Goal: Transaction & Acquisition: Purchase product/service

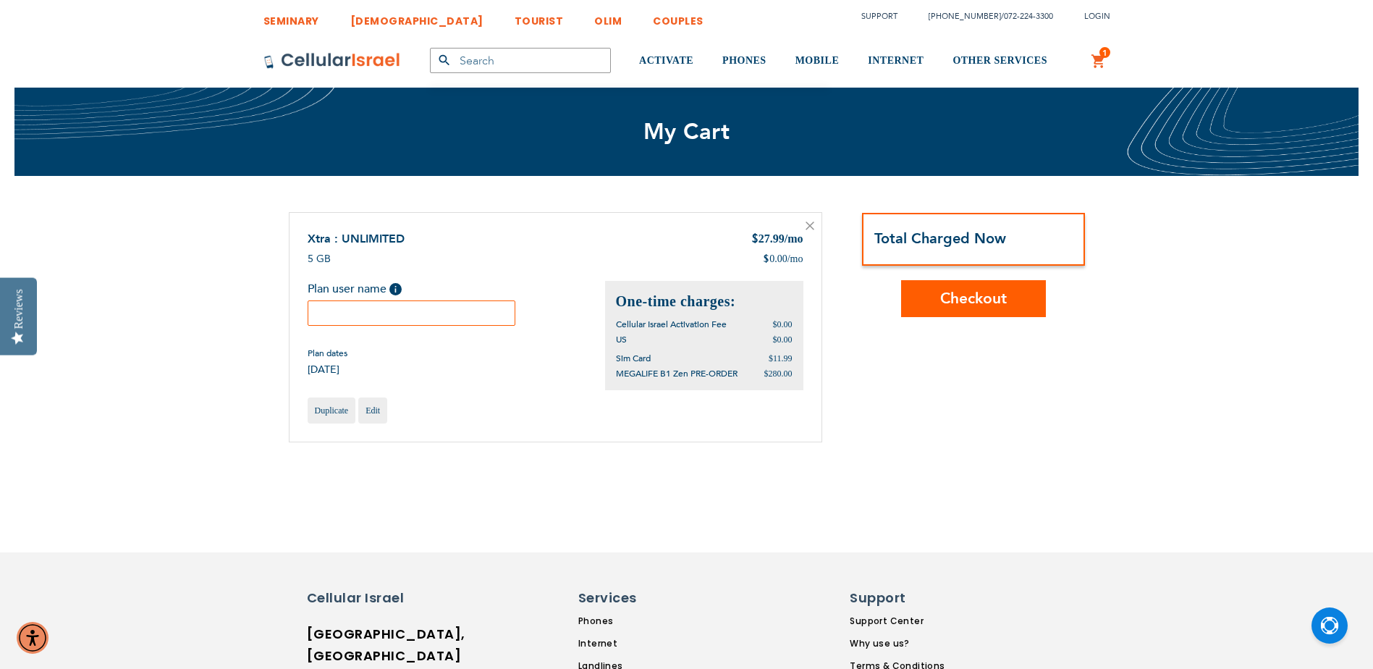
click at [345, 312] on input "text" at bounding box center [412, 312] width 208 height 25
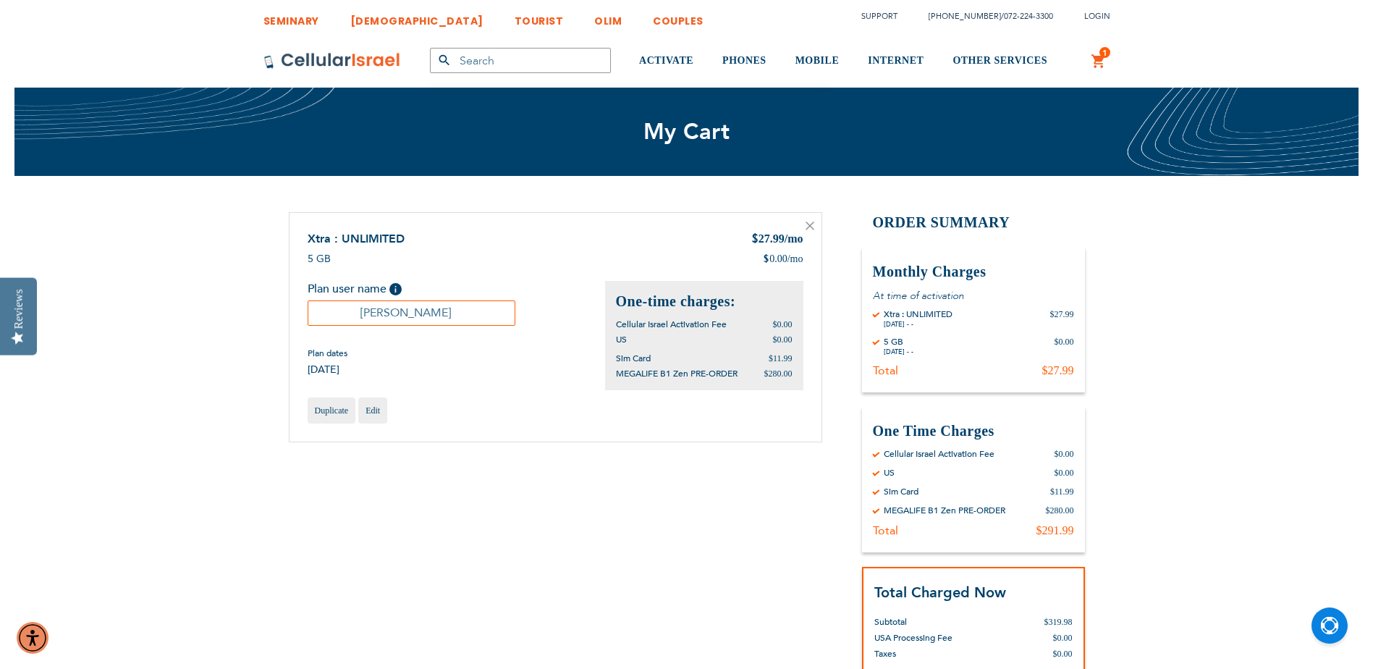
type input "[PERSON_NAME]"
click at [626, 485] on div "Shopping Cart Items Xtra : UNLIMITED $ 27.99 /mo 5 GB $ 0.00 /mo Plan user name…" at bounding box center [687, 483] width 796 height 542
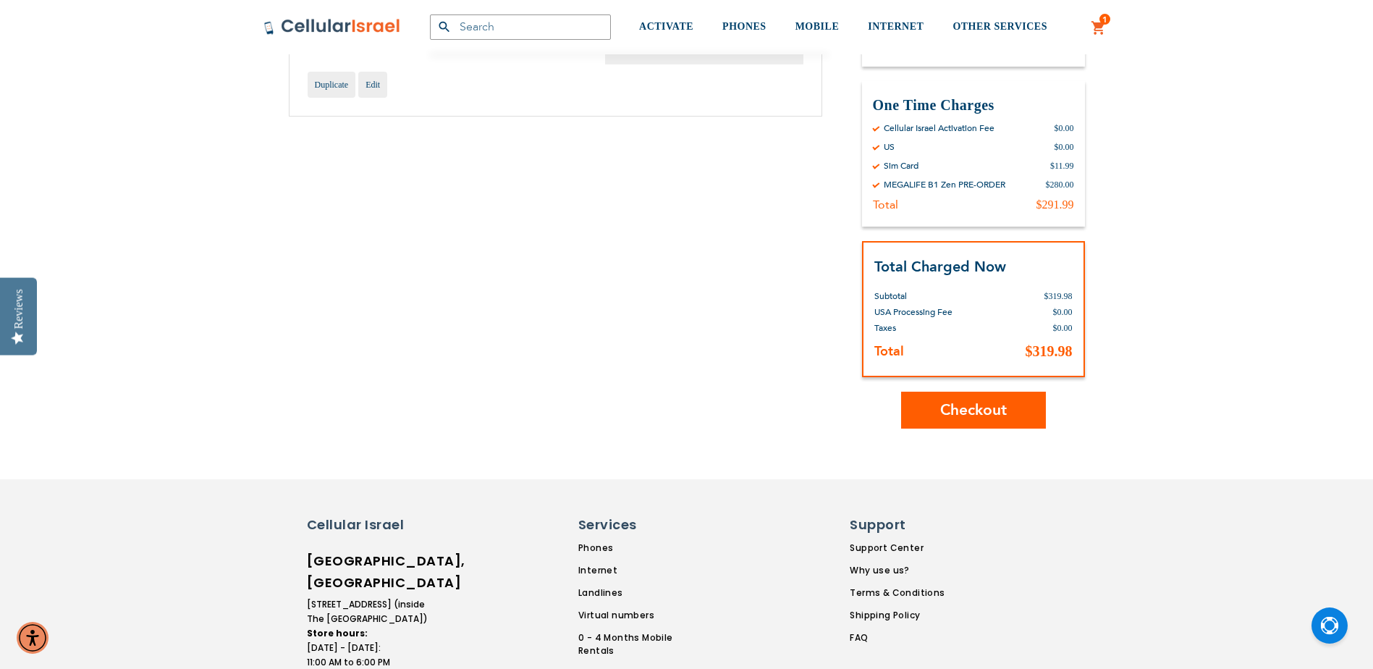
scroll to position [362, 0]
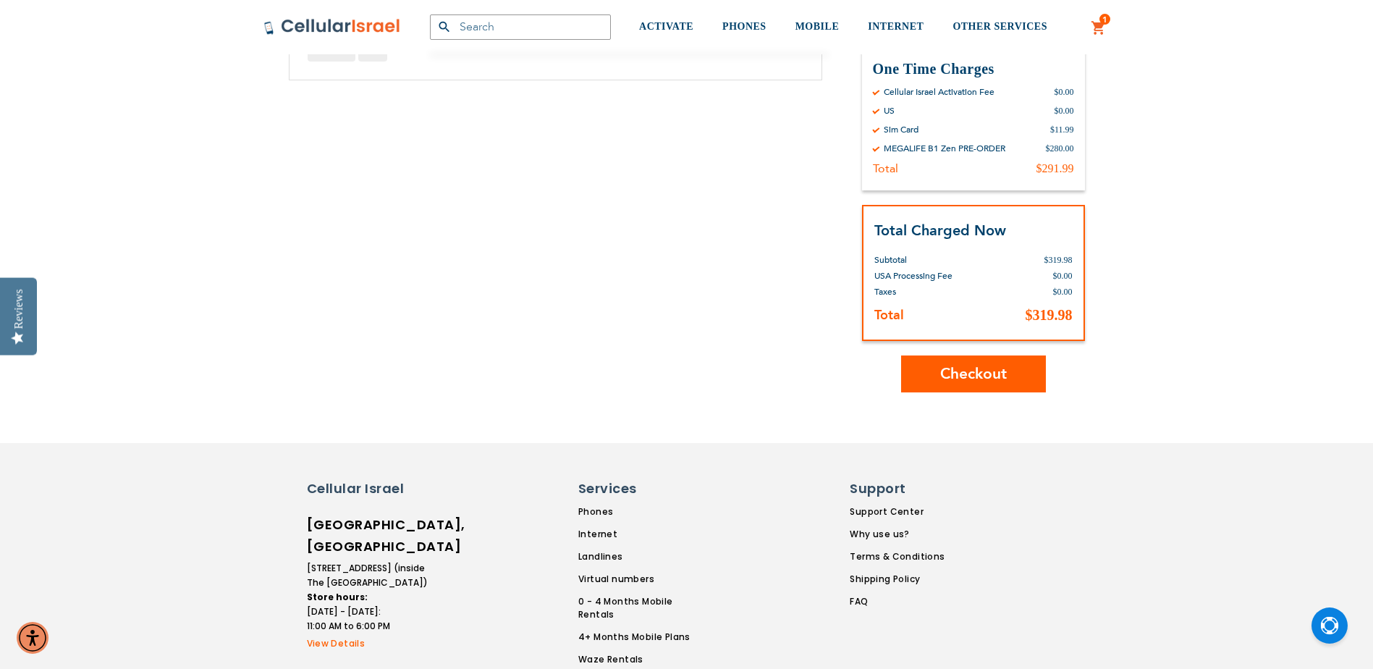
click at [964, 373] on span "Checkout" at bounding box center [973, 373] width 67 height 21
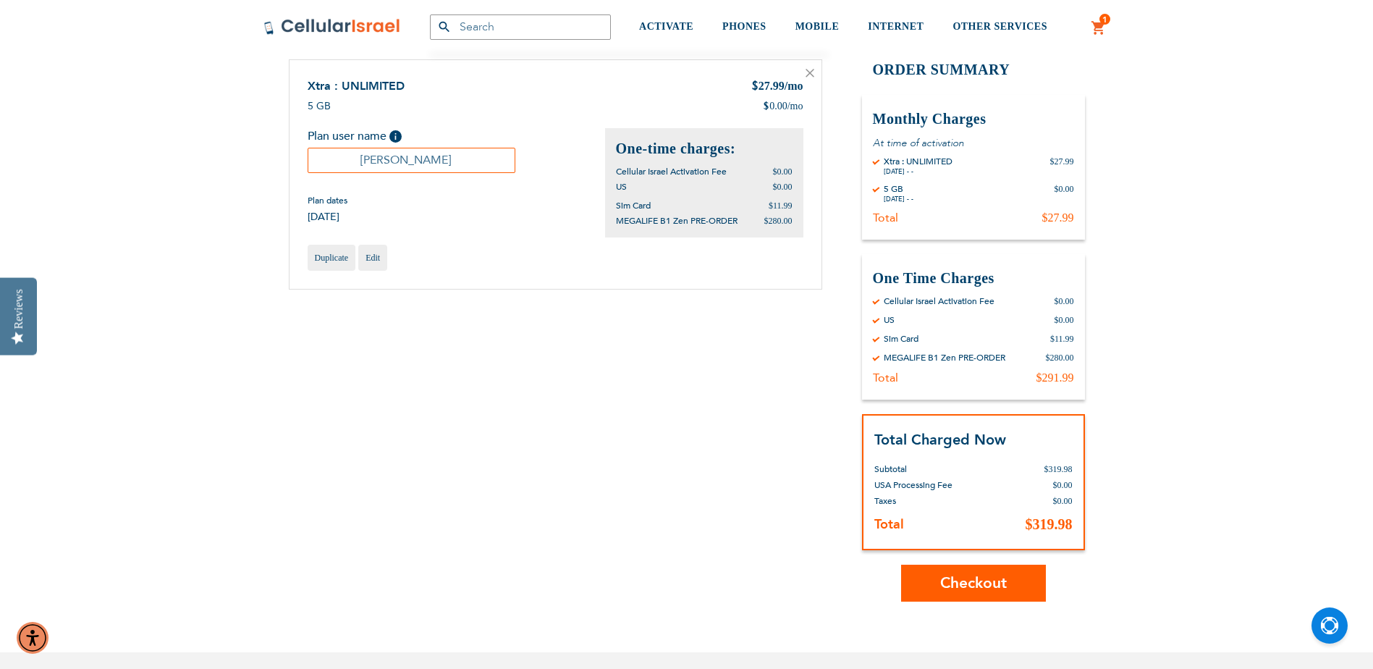
scroll to position [145, 0]
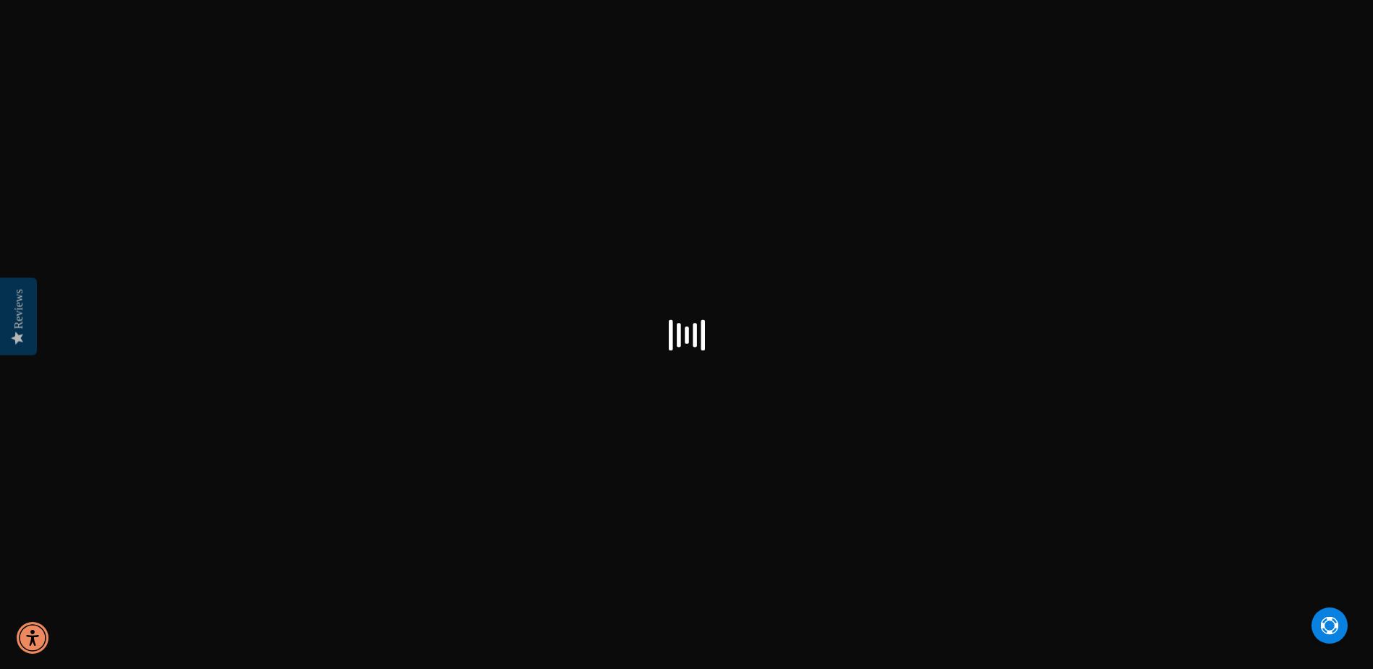
select select "US"
checkbox input "false"
select select "US"
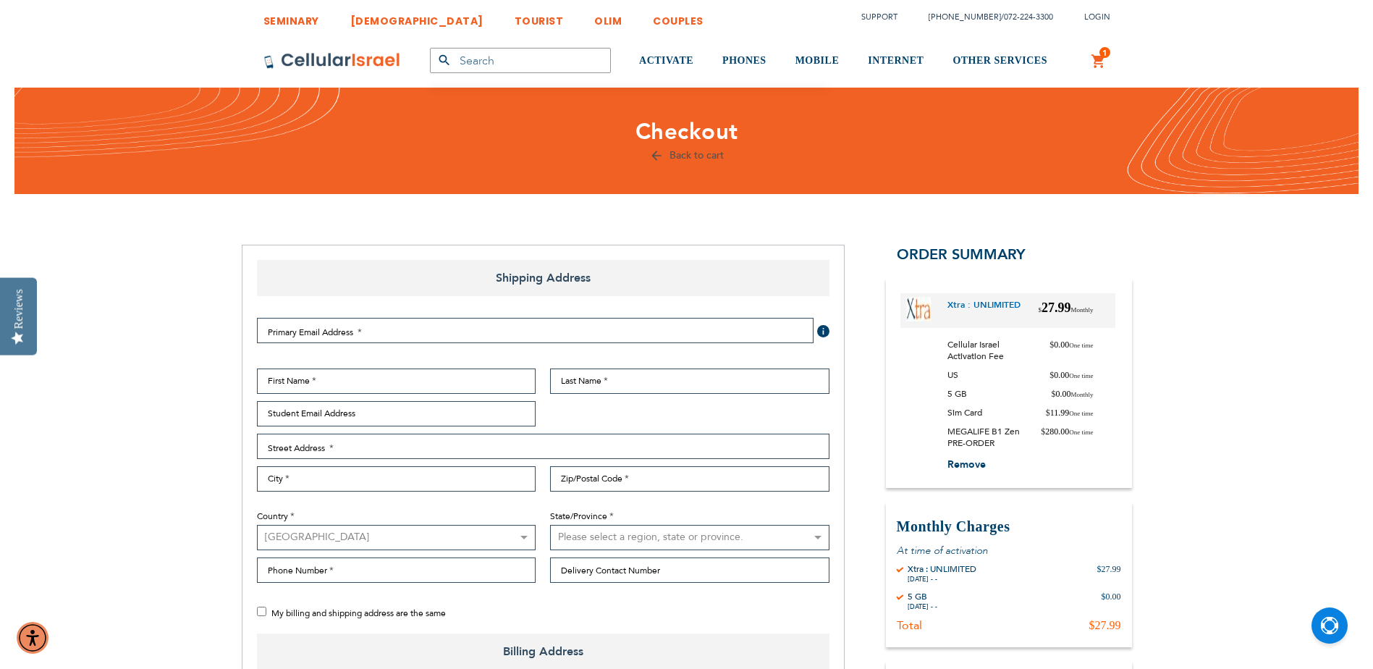
checkbox input "true"
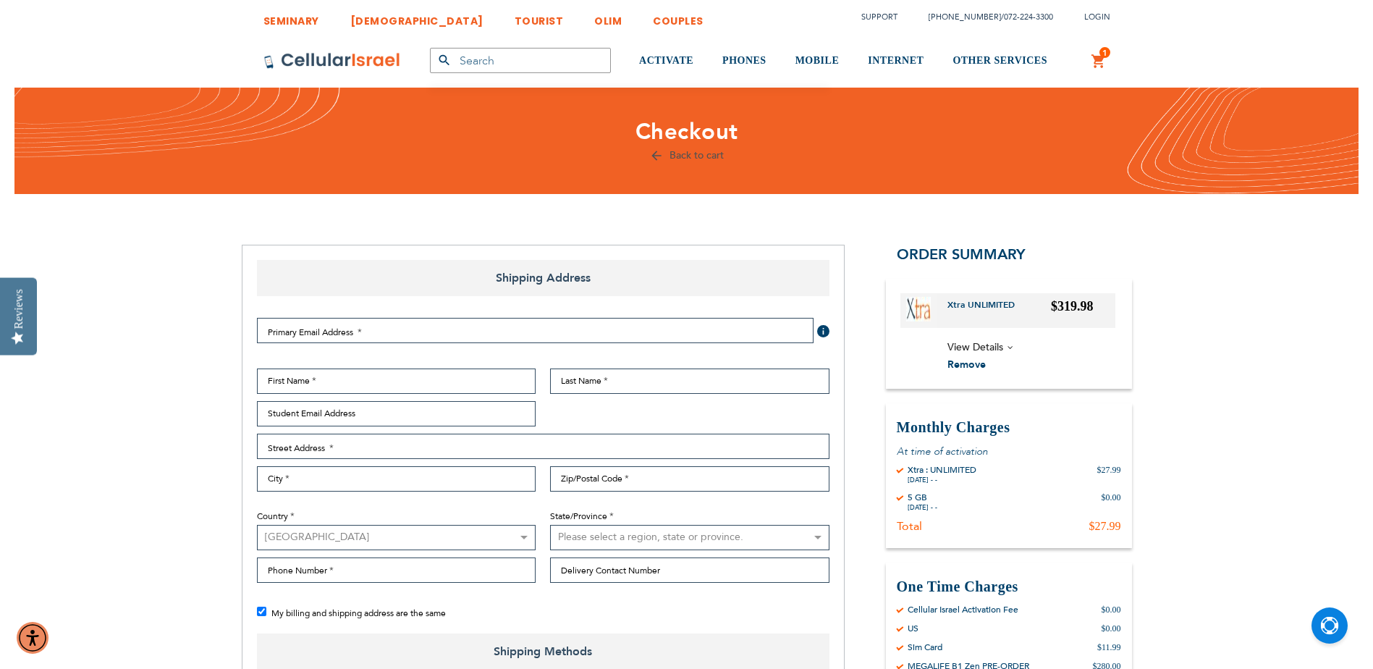
click at [655, 153] on link "Back to cart" at bounding box center [686, 155] width 75 height 14
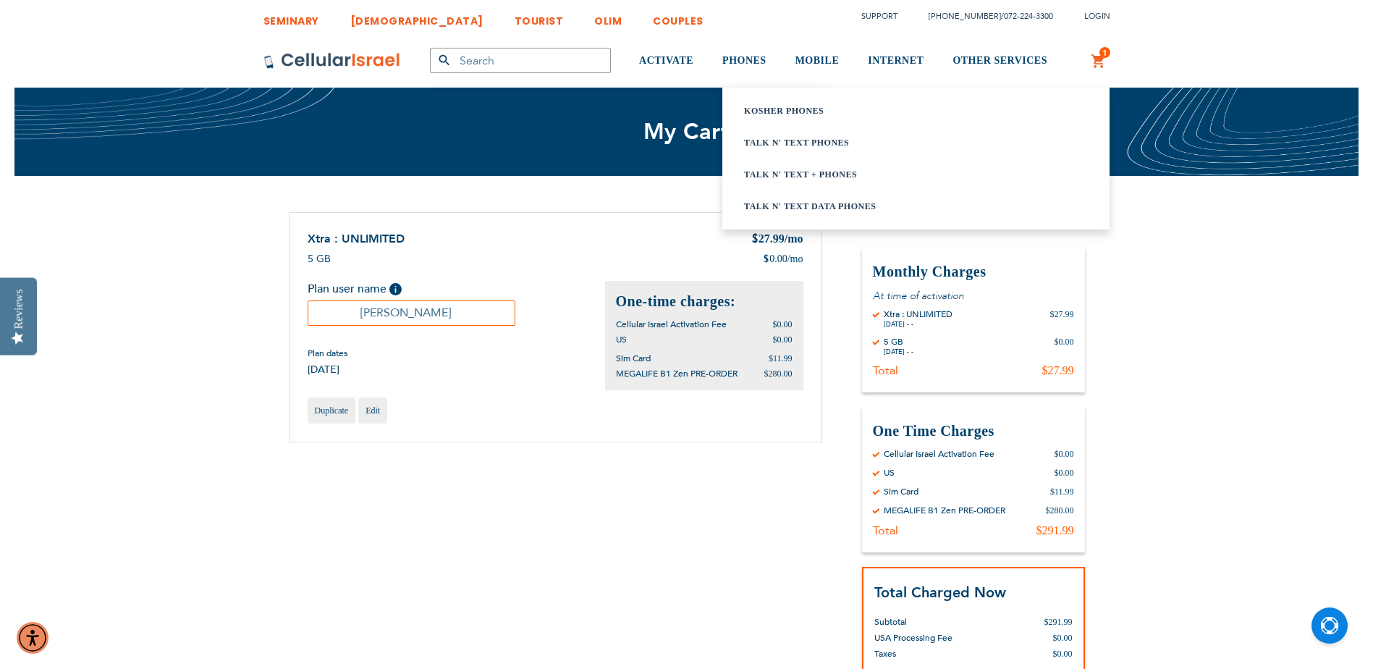
click at [790, 206] on link "Talk n' Text Data Phones" at bounding box center [898, 206] width 308 height 14
